Goal: Navigation & Orientation: Find specific page/section

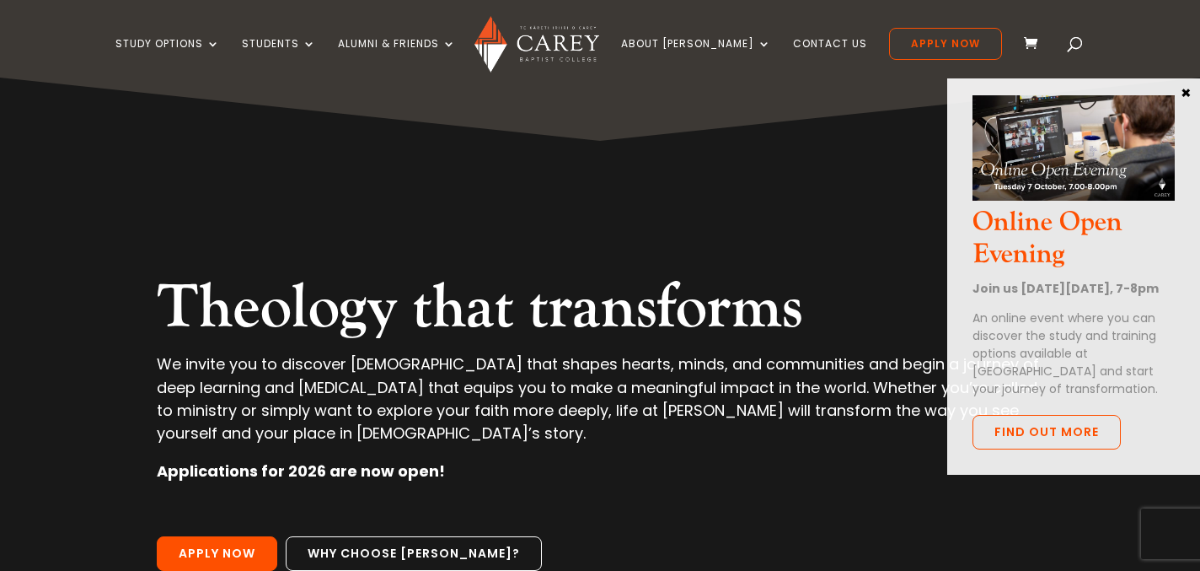
click at [1187, 93] on button "×" at bounding box center [1185, 91] width 17 height 15
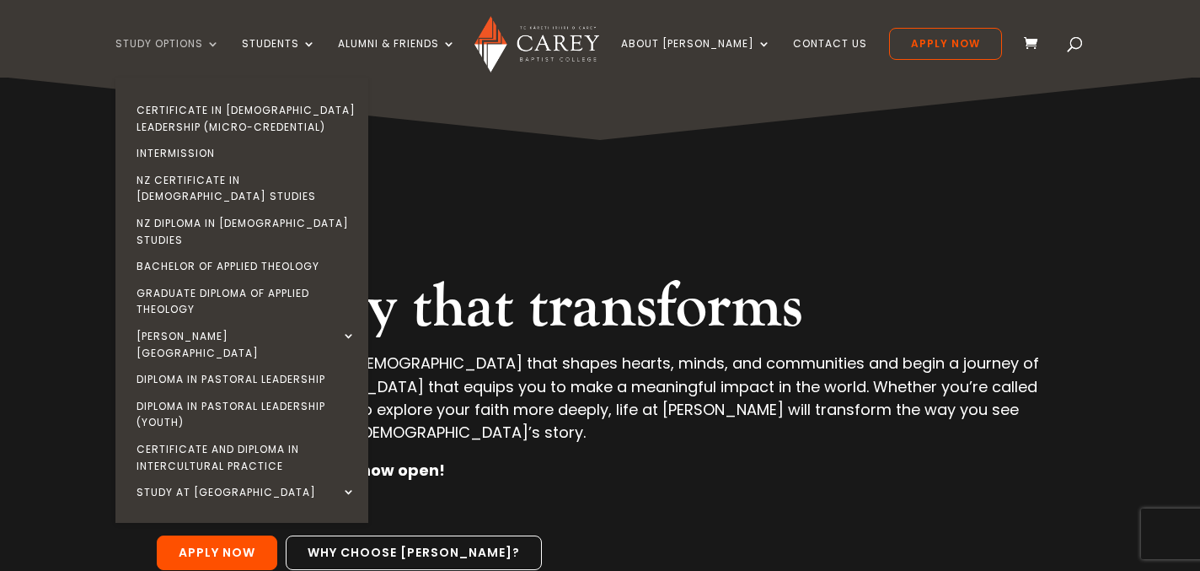
click at [220, 44] on link "Study Options" at bounding box center [167, 58] width 105 height 40
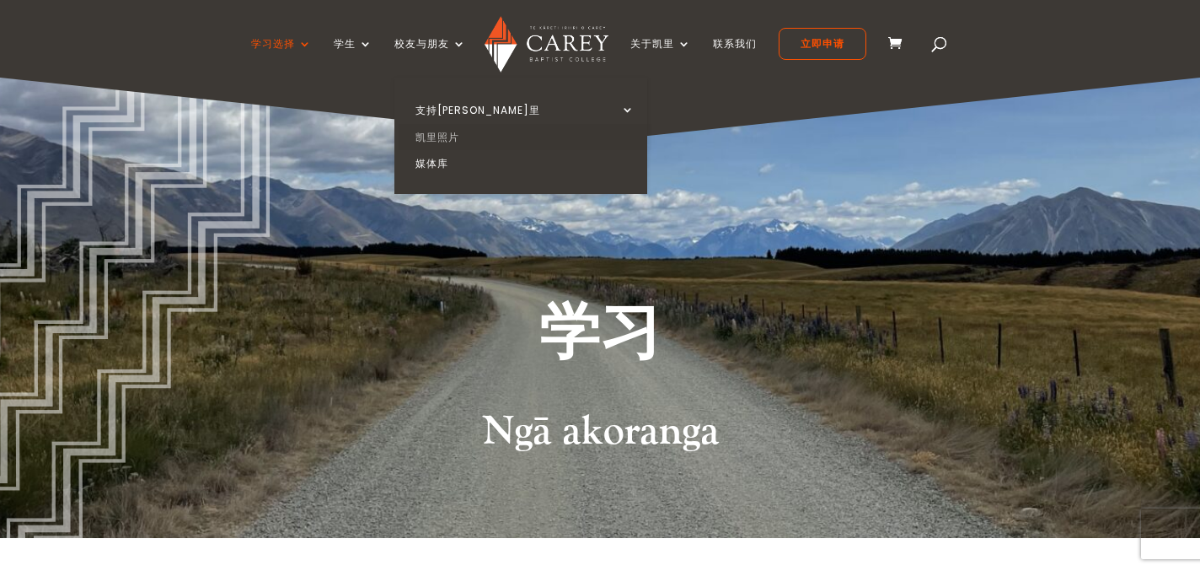
click at [442, 134] on font "凯里照片" at bounding box center [437, 137] width 44 height 14
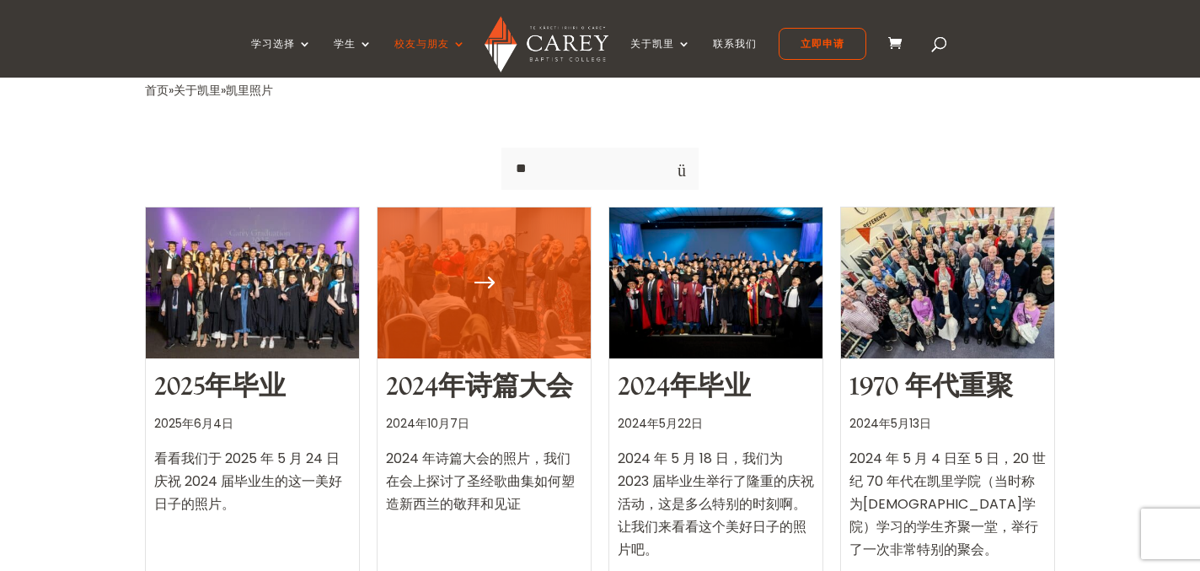
scroll to position [435, 0]
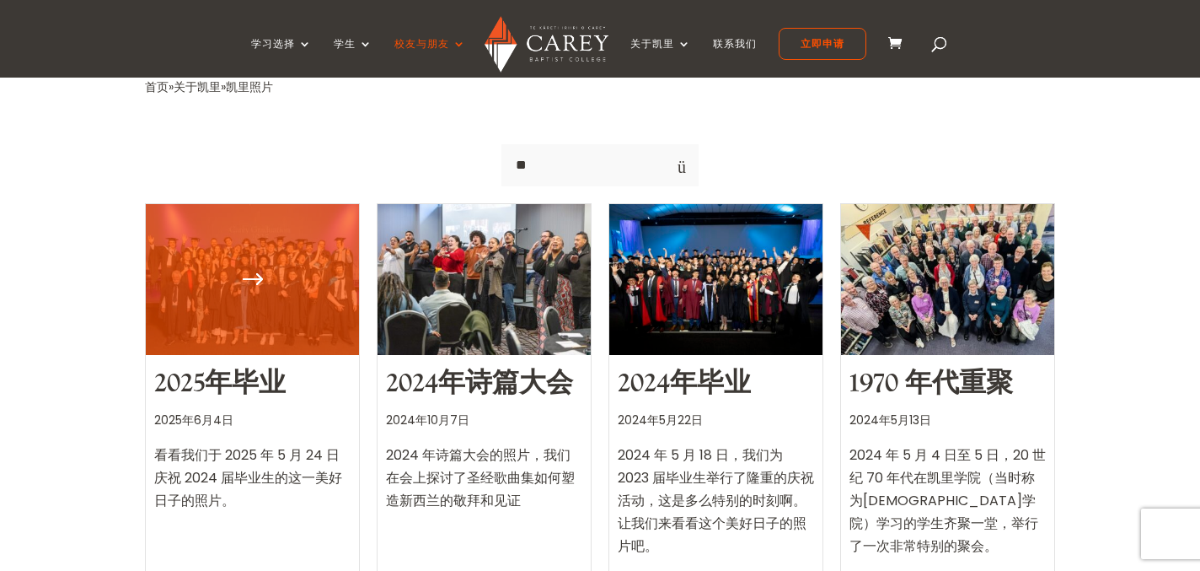
click at [290, 284] on div at bounding box center [252, 280] width 213 height 152
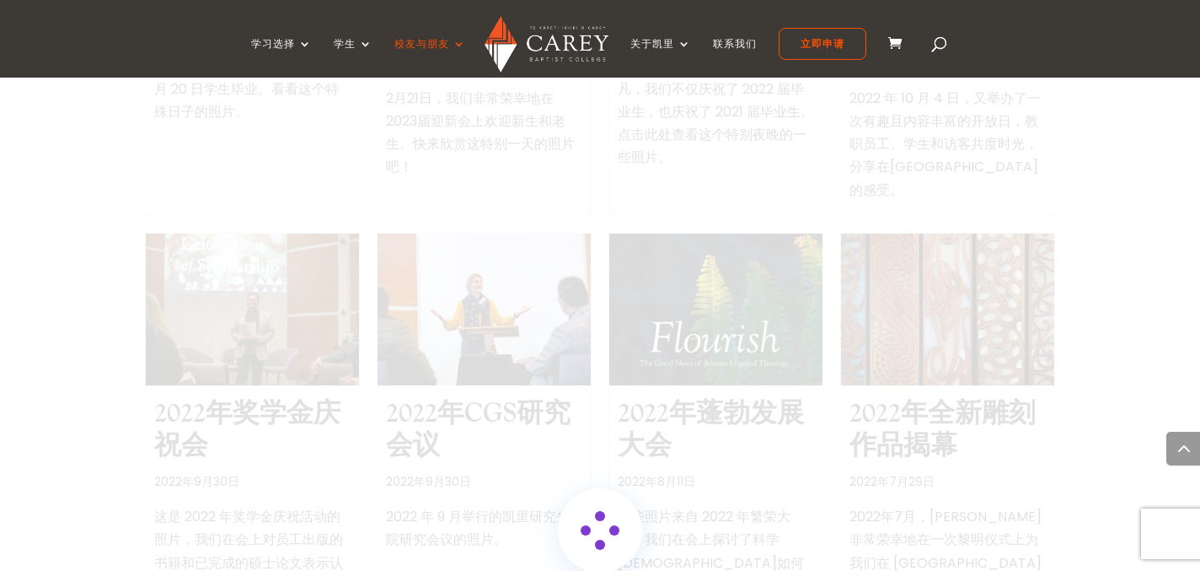
scroll to position [1170, 0]
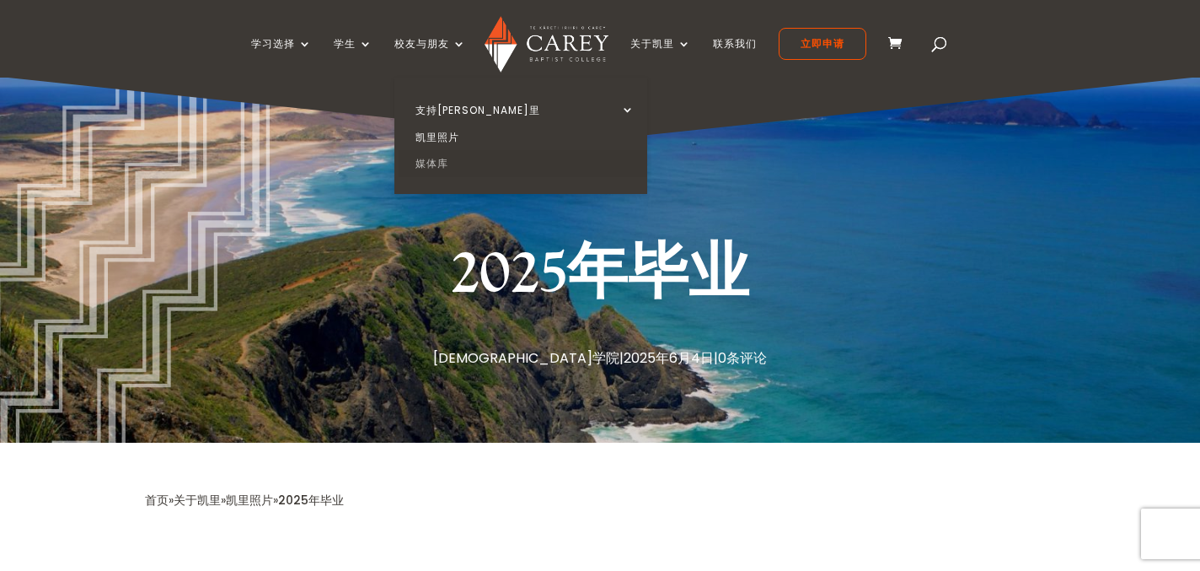
click at [446, 161] on font "媒体库" at bounding box center [431, 163] width 33 height 14
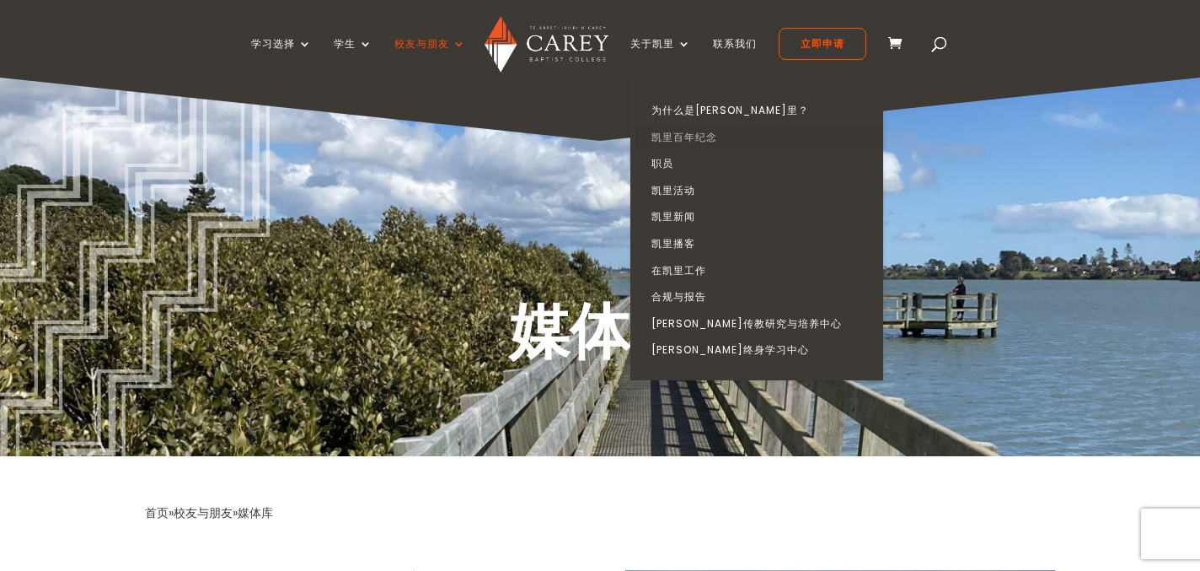
click at [682, 134] on font "凯里百年纪念" at bounding box center [684, 137] width 66 height 14
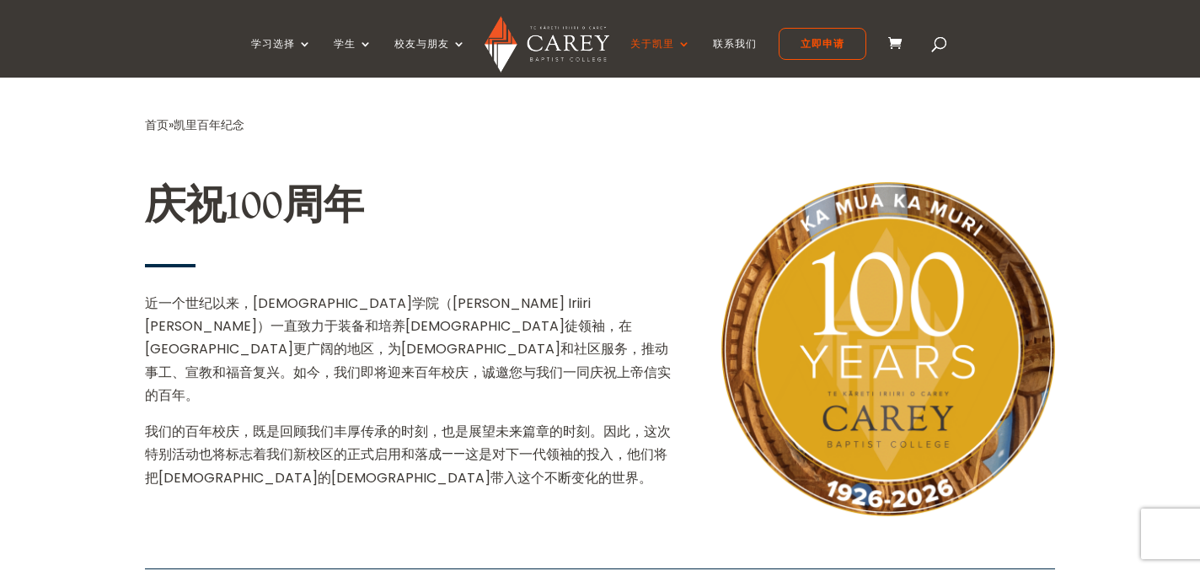
scroll to position [397, 0]
drag, startPoint x: 222, startPoint y: 349, endPoint x: 378, endPoint y: 351, distance: 155.9
click at [378, 351] on font "近一个世纪以来，凯里浸会学院（Te Kāreti Iriiri o Carey）一直致力于装备和培养基督徒领袖，在新西兰乃至更广阔的地区，为教会和社区服务，推…" at bounding box center [408, 348] width 526 height 111
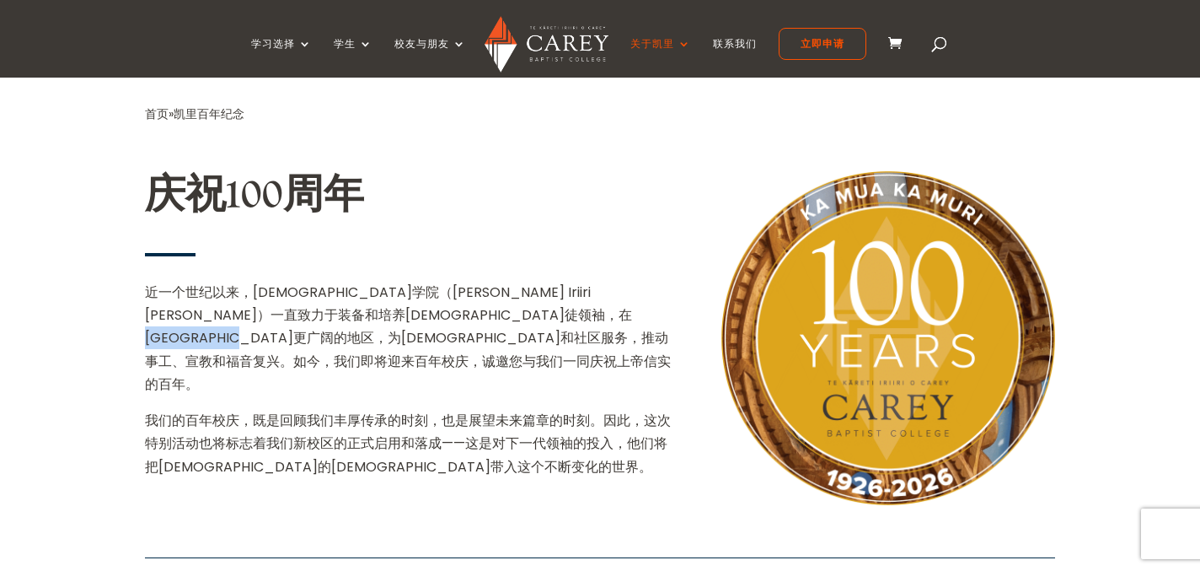
scroll to position [415, 0]
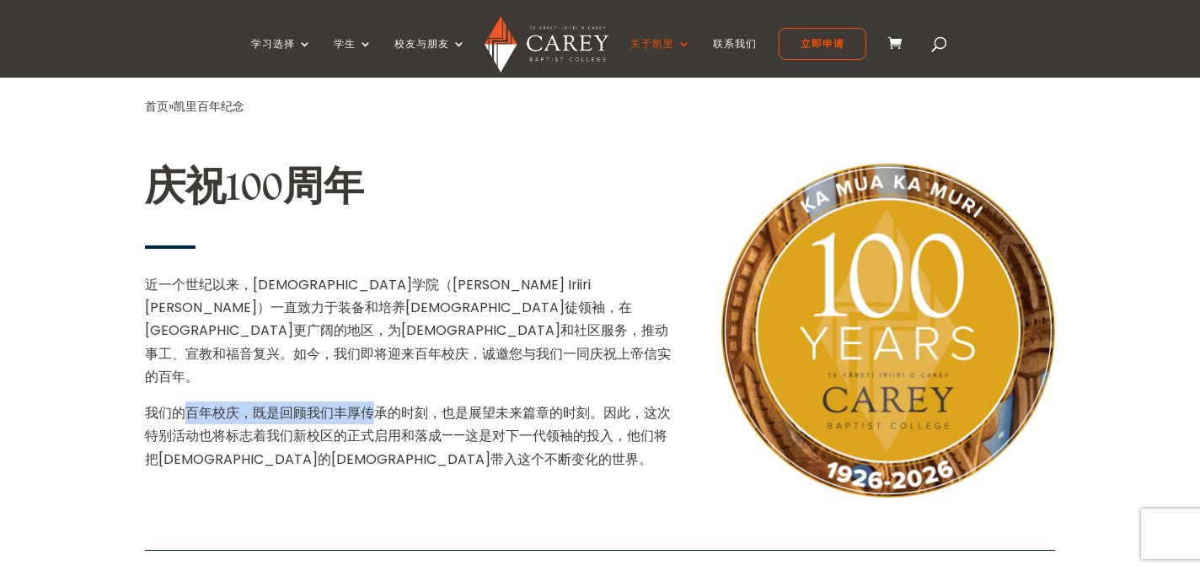
drag, startPoint x: 180, startPoint y: 367, endPoint x: 370, endPoint y: 367, distance: 190.5
click at [370, 403] on font "我们的百年校庆，既是回顾我们丰厚传承的时刻，也是展望未来篇章的时刻。因此，这次特别活动也将标志着我们新校区的正式启用和落成——这是对下一代领袖的投入，他们将把…" at bounding box center [408, 435] width 526 height 65
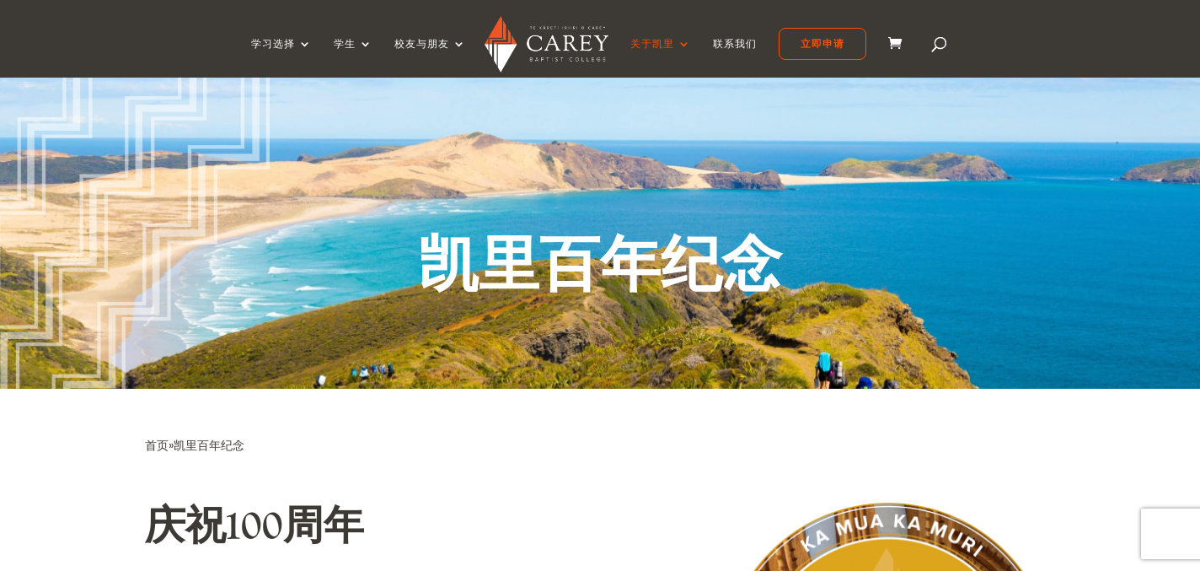
scroll to position [0, 0]
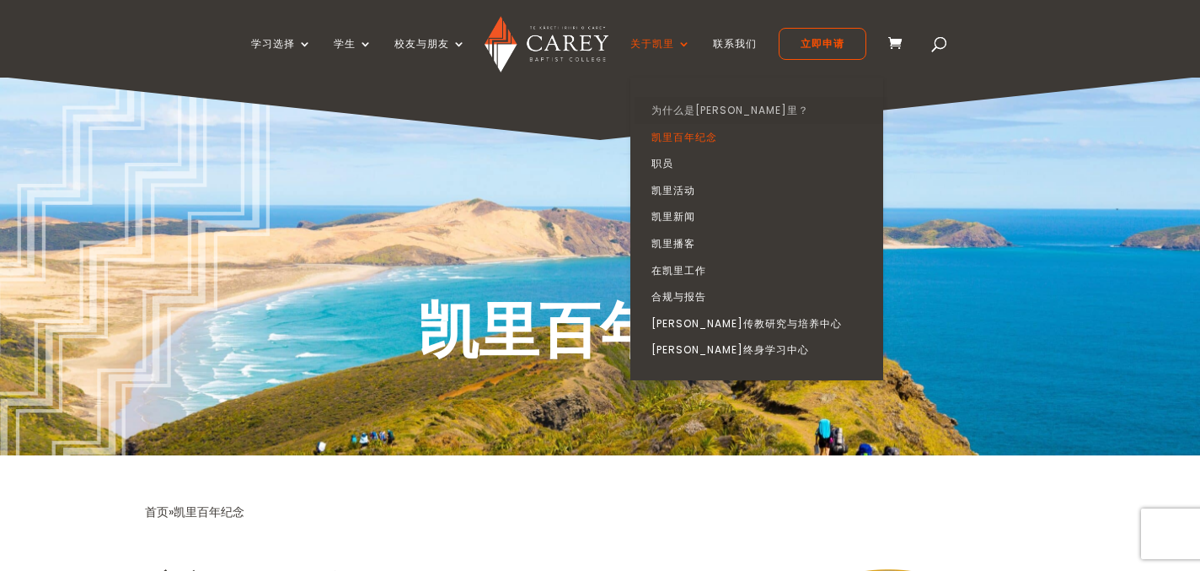
click at [678, 110] on font "为什么是[PERSON_NAME]里？" at bounding box center [730, 110] width 158 height 14
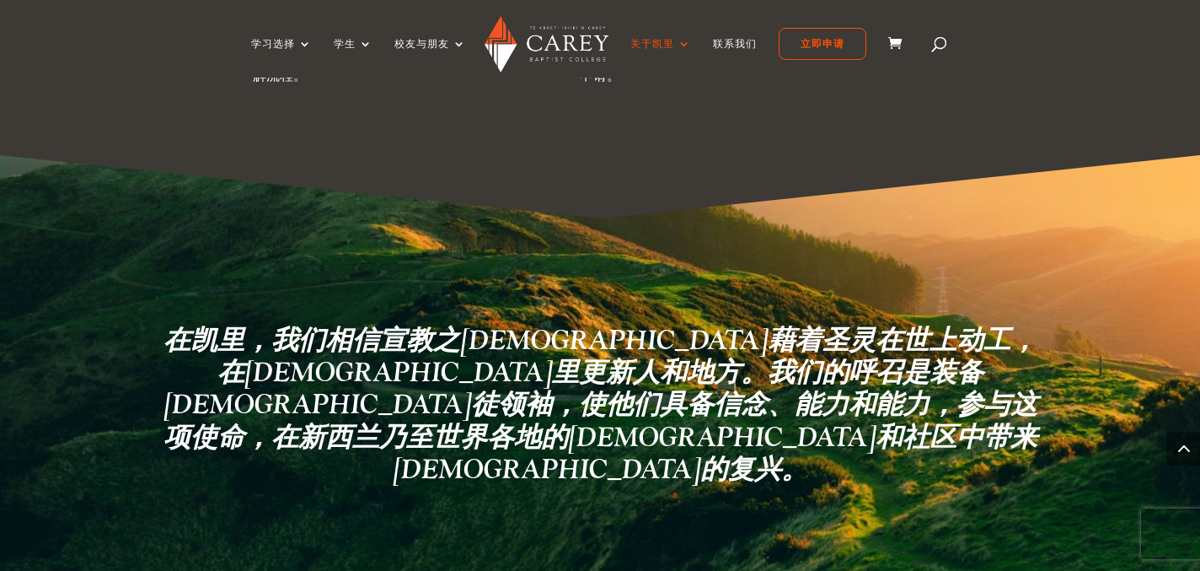
scroll to position [3214, 0]
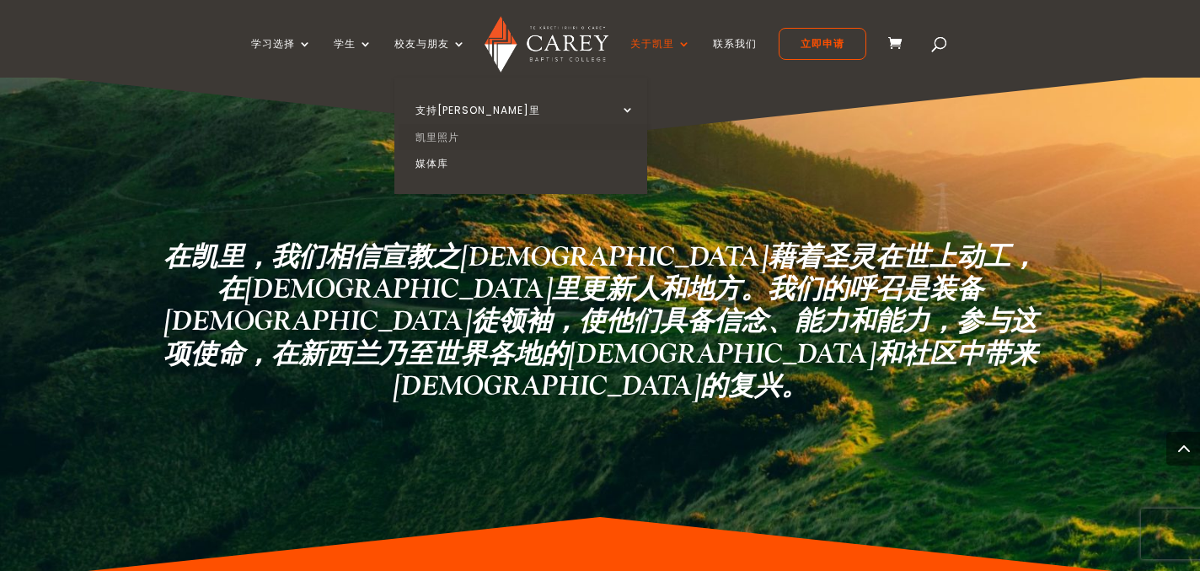
click at [443, 133] on font "凯里照片" at bounding box center [437, 137] width 44 height 14
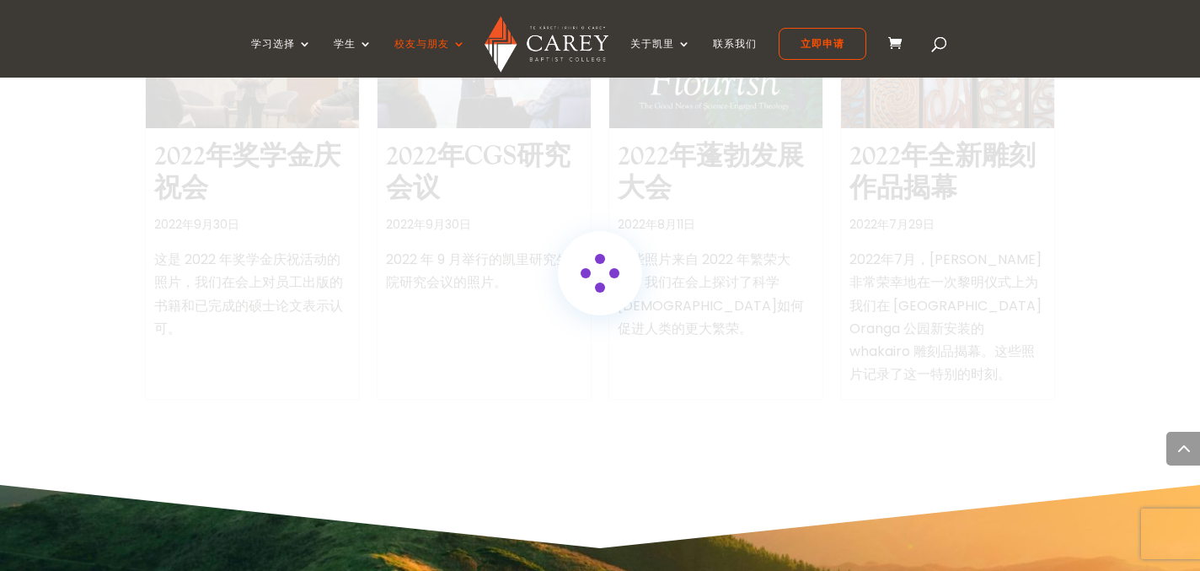
scroll to position [1204, 0]
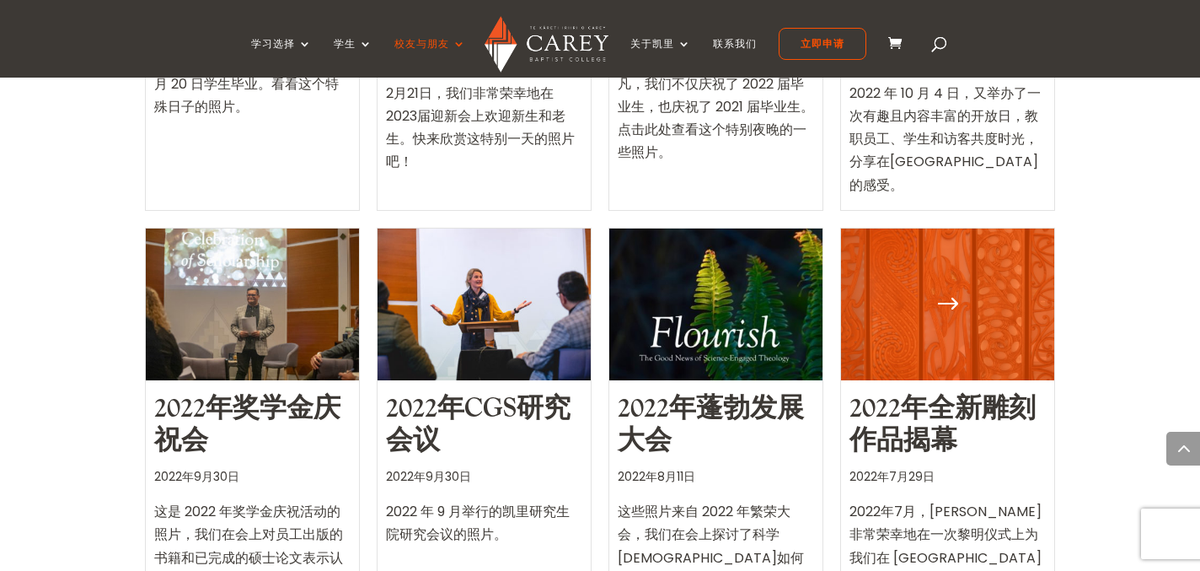
click at [909, 313] on div at bounding box center [947, 304] width 213 height 152
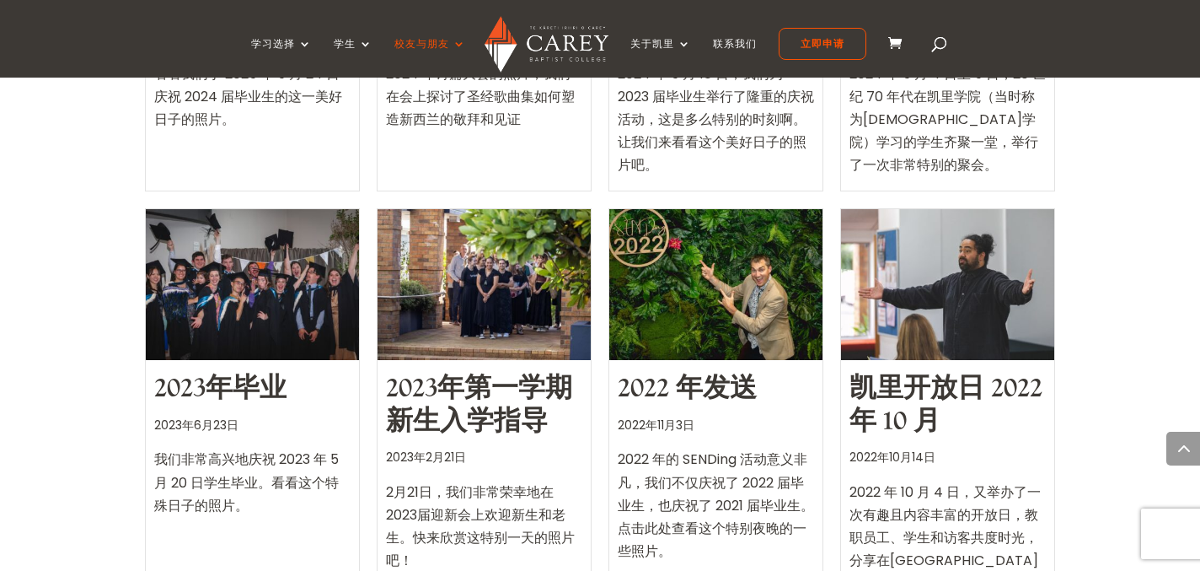
scroll to position [801, 0]
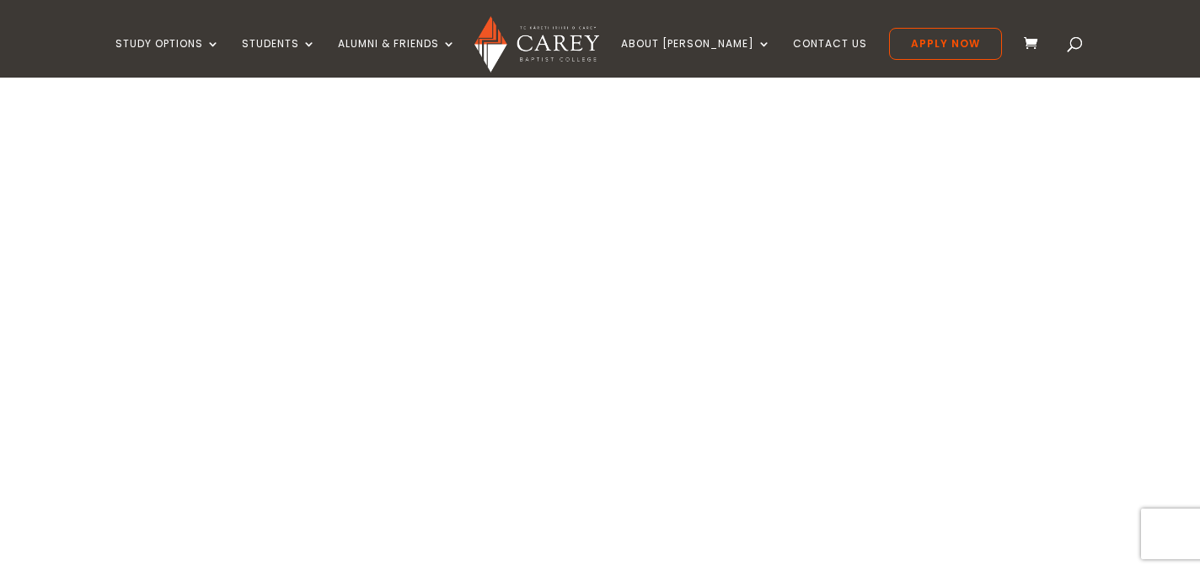
click at [503, 192] on div "Unveiling of New Carvings 2022 by Carey Baptist College | 29 Jul, 2022 | 0 comm…" at bounding box center [600, 329] width 1200 height 524
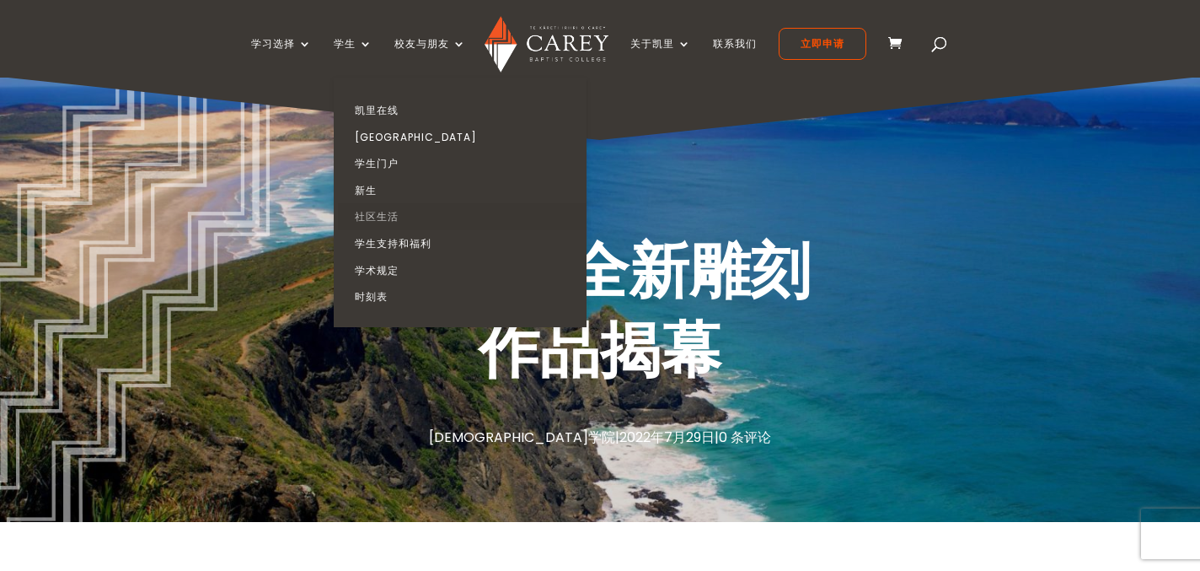
click at [372, 212] on font "社区生活" at bounding box center [377, 216] width 44 height 14
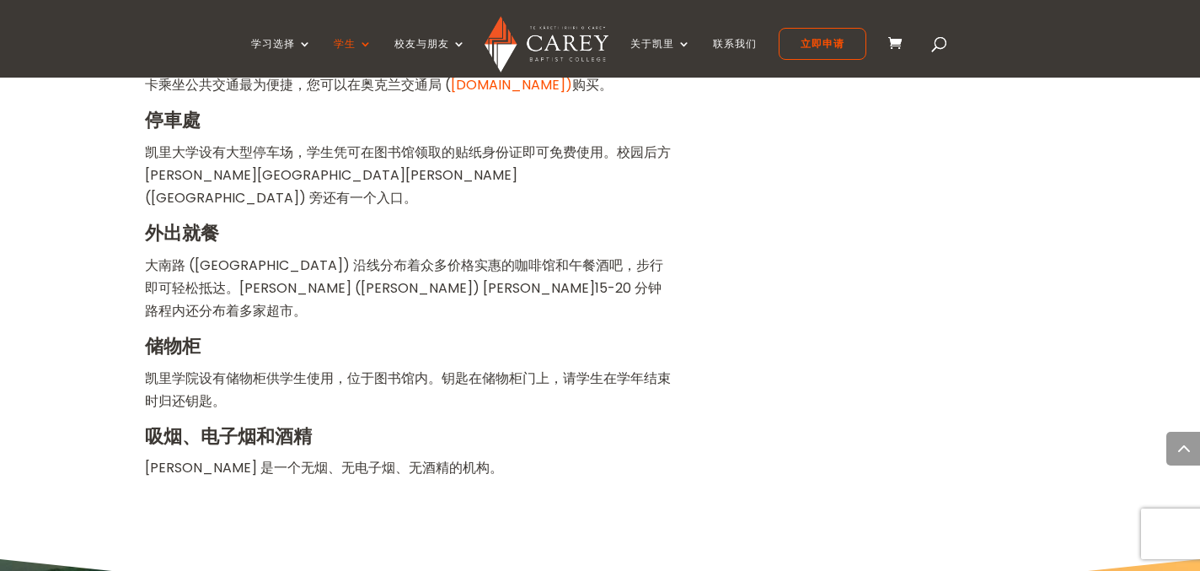
scroll to position [1798, 0]
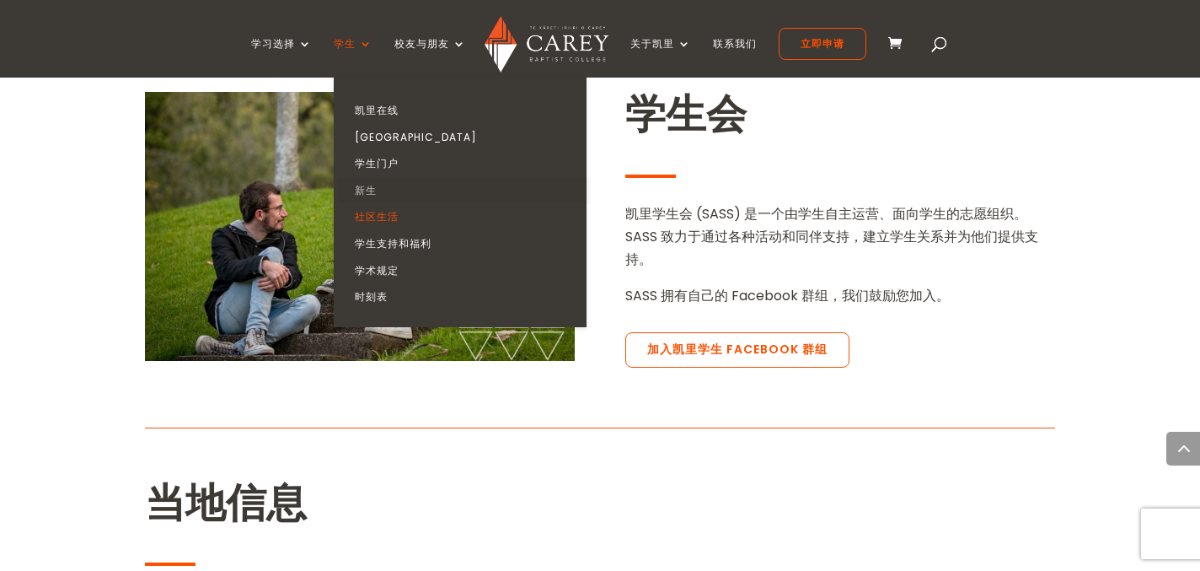
click at [370, 190] on font "新生" at bounding box center [366, 190] width 22 height 14
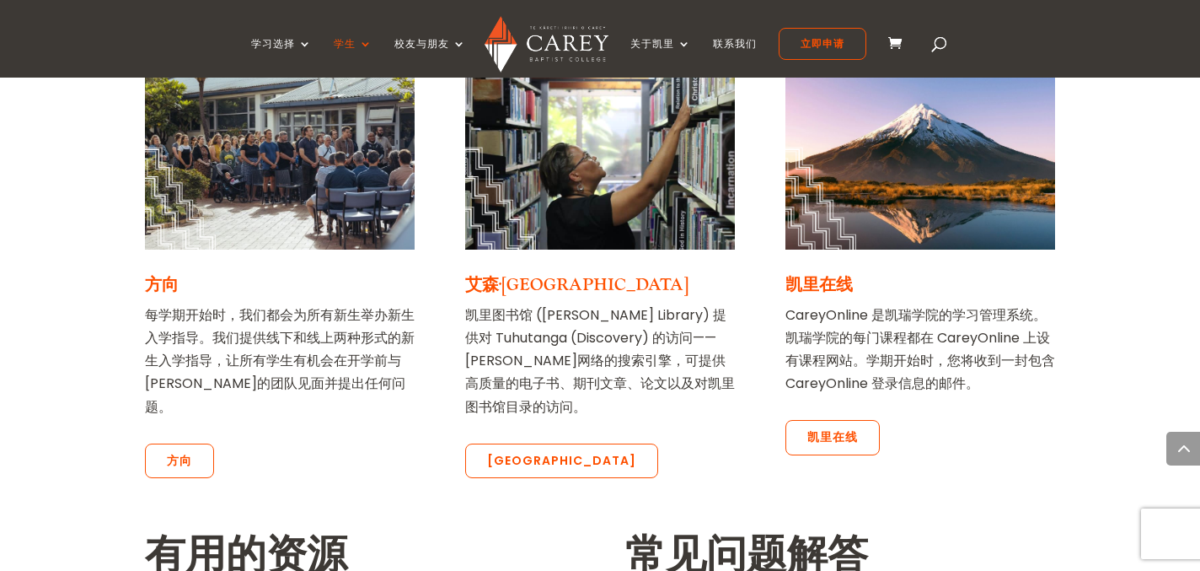
scroll to position [745, 0]
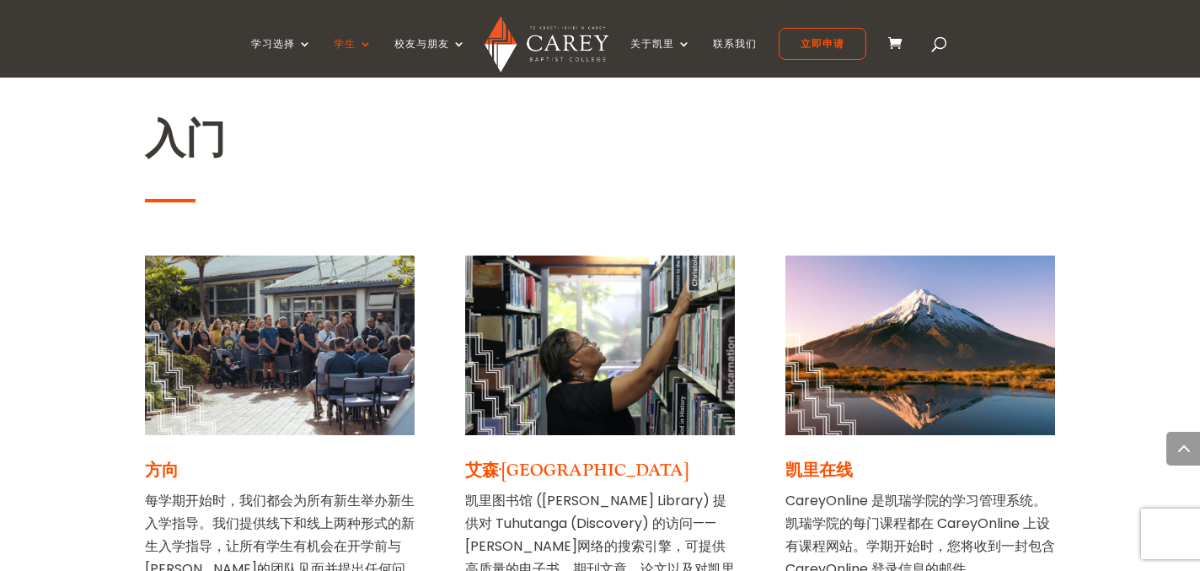
click at [527, 291] on img at bounding box center [600, 345] width 270 height 180
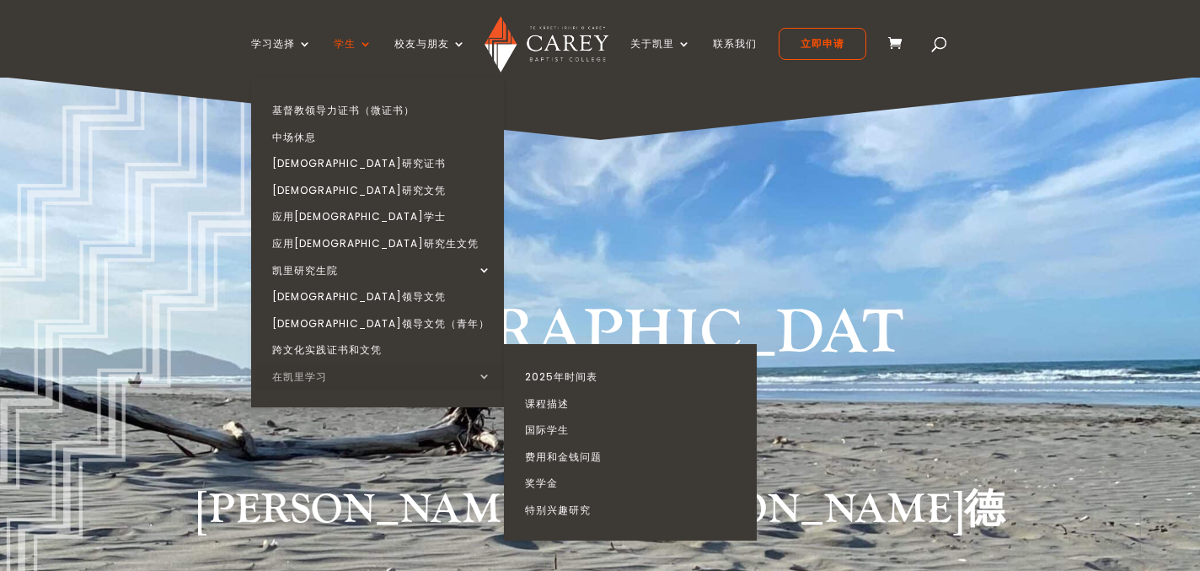
click at [313, 381] on font "在凯里学习" at bounding box center [299, 376] width 55 height 14
